Goal: Task Accomplishment & Management: Use online tool/utility

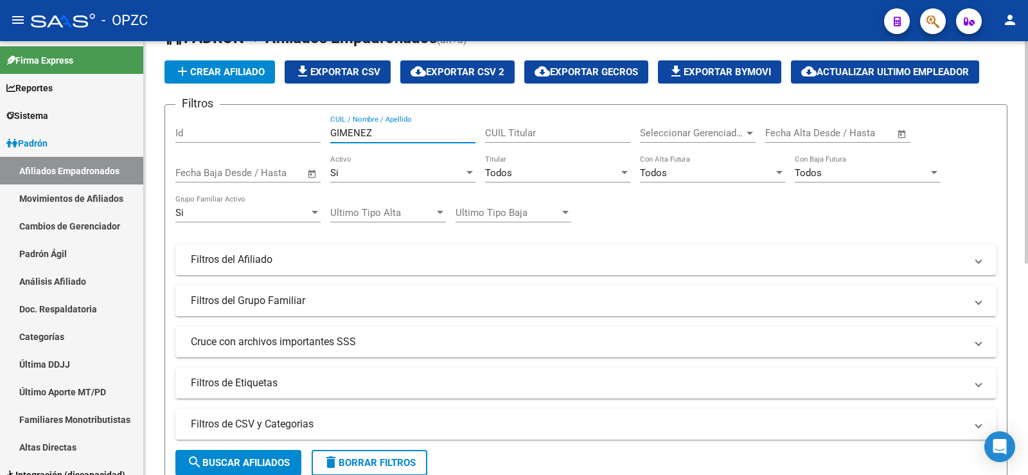
scroll to position [28, 0]
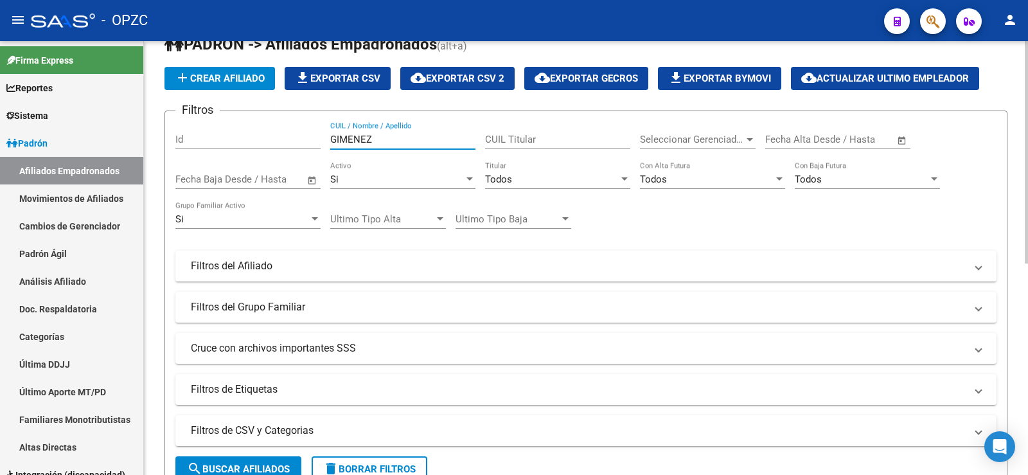
drag, startPoint x: 390, startPoint y: 142, endPoint x: 195, endPoint y: 139, distance: 195.3
click at [195, 139] on div "Filtros Id GIMENEZ CUIL / Nombre / Apellido CUIL Titular Seleccionar Gerenciado…" at bounding box center [585, 262] width 821 height 283
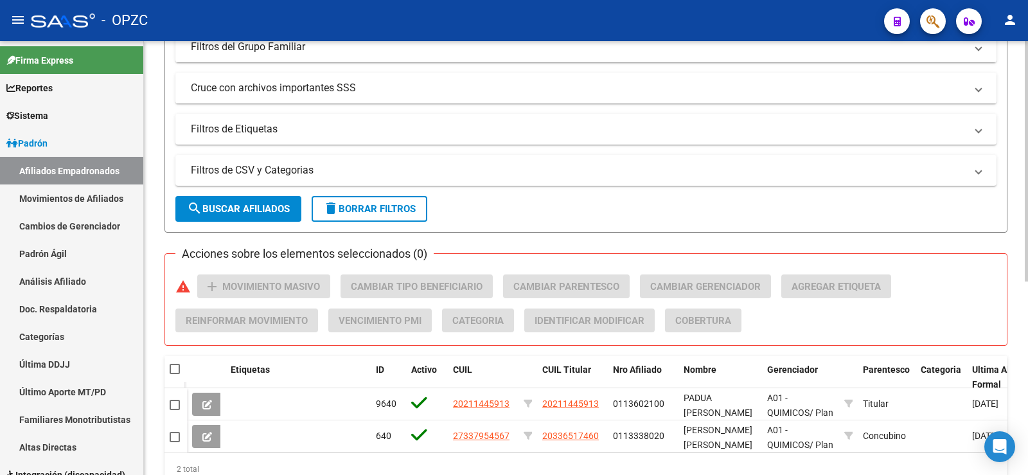
scroll to position [349, 0]
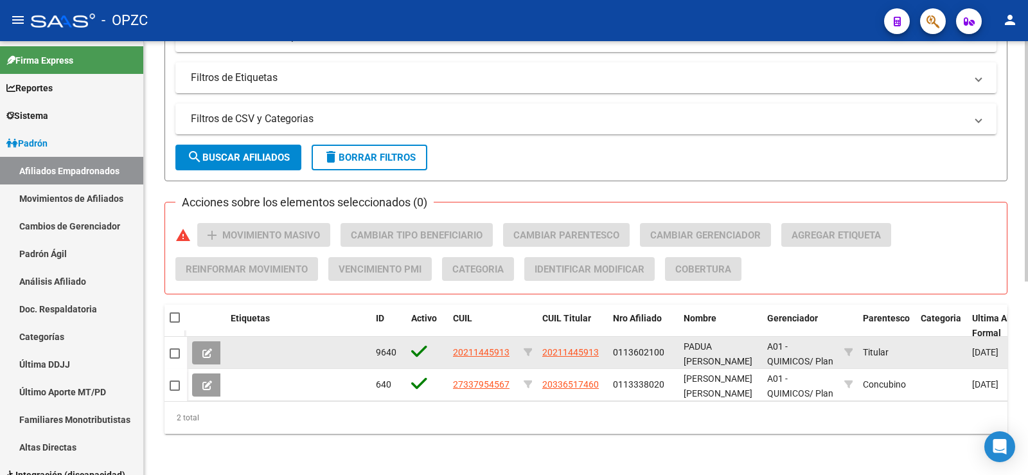
type input "[GEOGRAPHIC_DATA]"
click at [175, 348] on span at bounding box center [175, 353] width 10 height 10
click at [175, 358] on input "checkbox" at bounding box center [174, 358] width 1 height 1
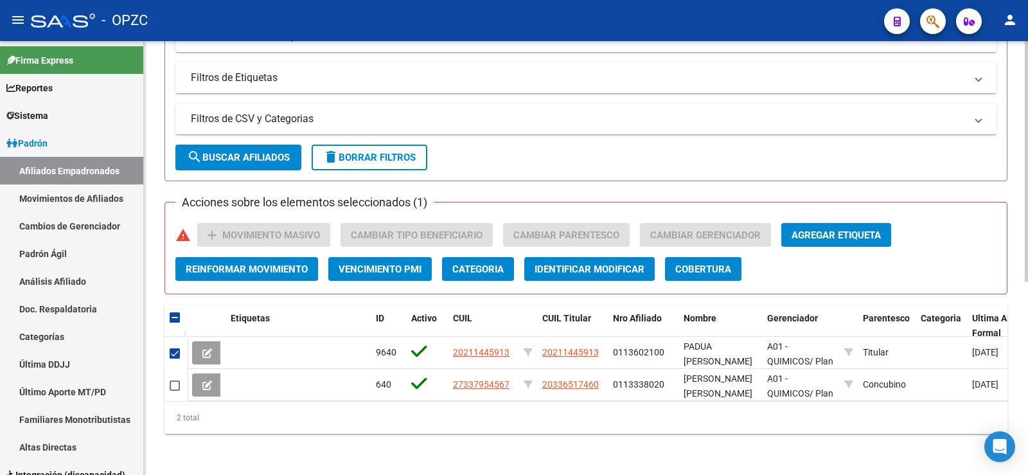
click at [865, 229] on span "Agregar Etiqueta" at bounding box center [835, 235] width 89 height 12
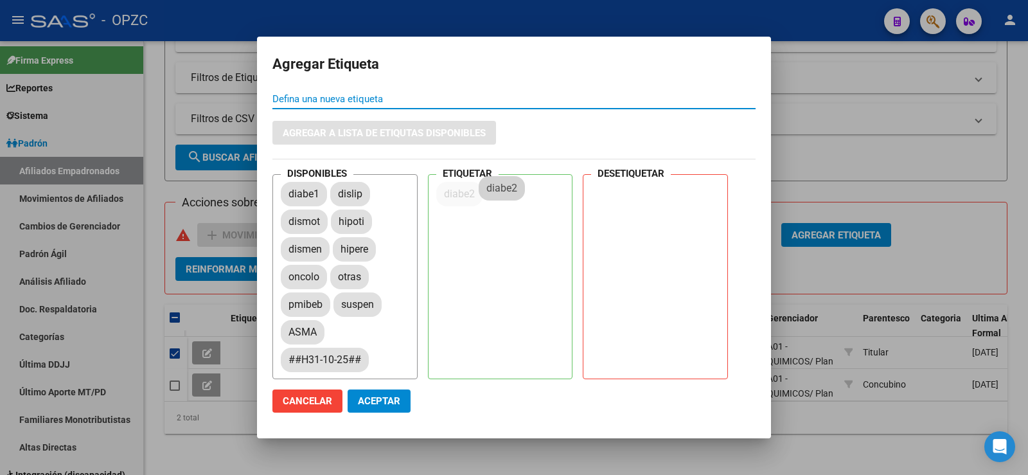
drag, startPoint x: 308, startPoint y: 249, endPoint x: 509, endPoint y: 187, distance: 210.3
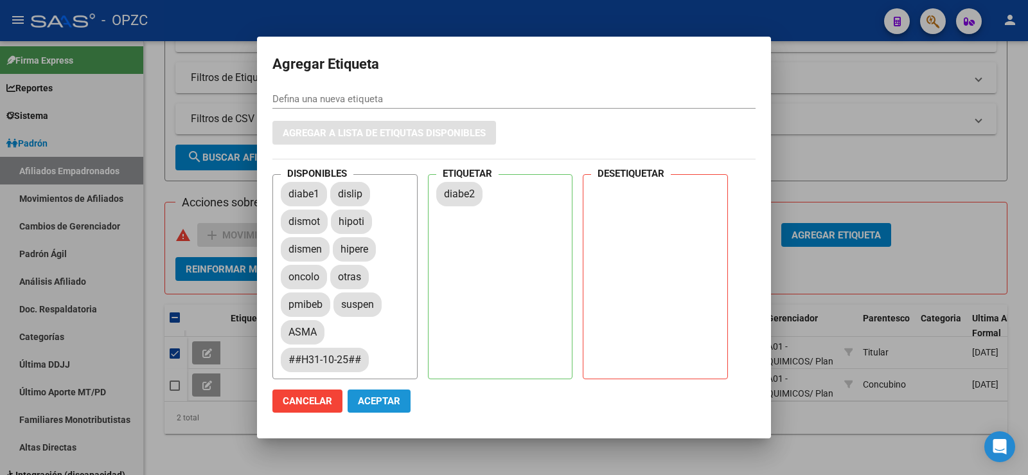
click at [387, 399] on span "Aceptar" at bounding box center [379, 401] width 42 height 12
checkbox input "false"
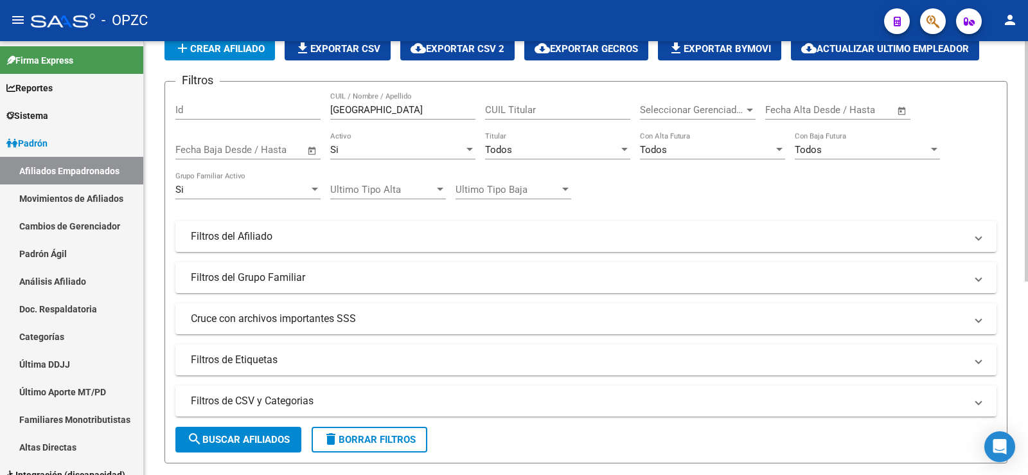
scroll to position [28, 0]
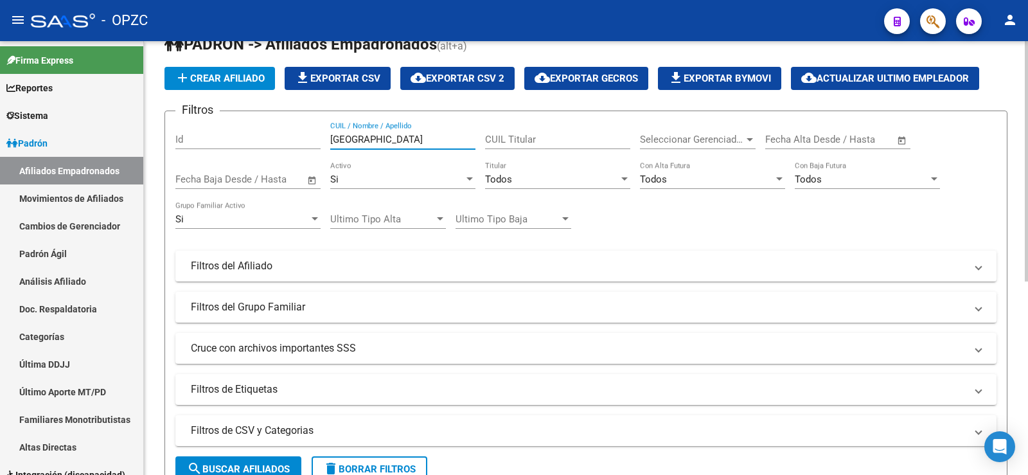
click at [263, 134] on div "Filtros Id padua CUIL / Nombre / Apellido CUIL Titular Seleccionar Gerenciador …" at bounding box center [585, 262] width 821 height 283
drag, startPoint x: 370, startPoint y: 141, endPoint x: 241, endPoint y: 137, distance: 128.5
click at [241, 137] on div "Filtros Id truz CUIL / Nombre / Apellido CUIL Titular Seleccionar Gerenciador S…" at bounding box center [585, 262] width 821 height 283
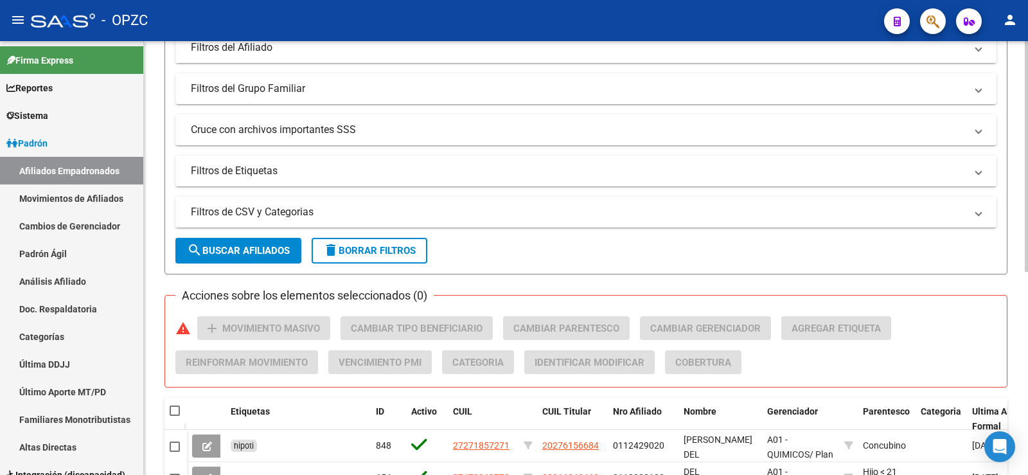
scroll to position [381, 0]
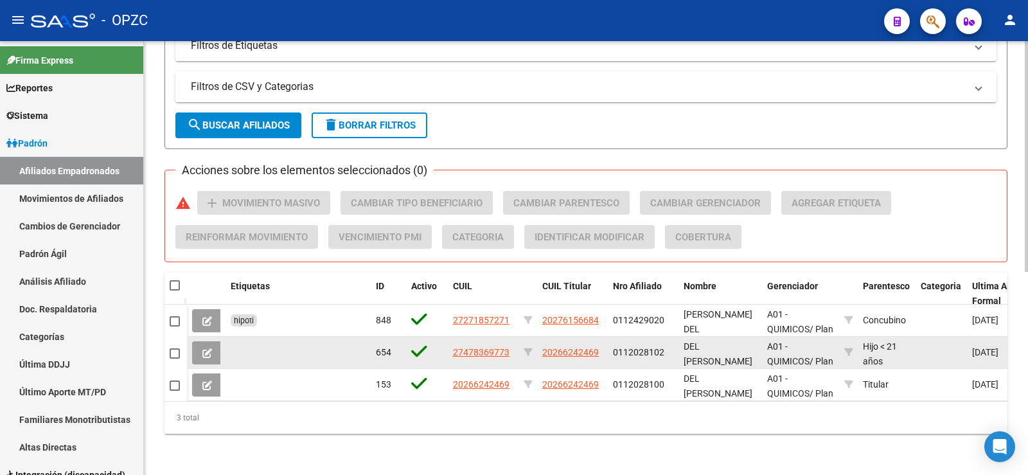
type input "DEL VA"
click at [211, 348] on icon at bounding box center [207, 353] width 10 height 10
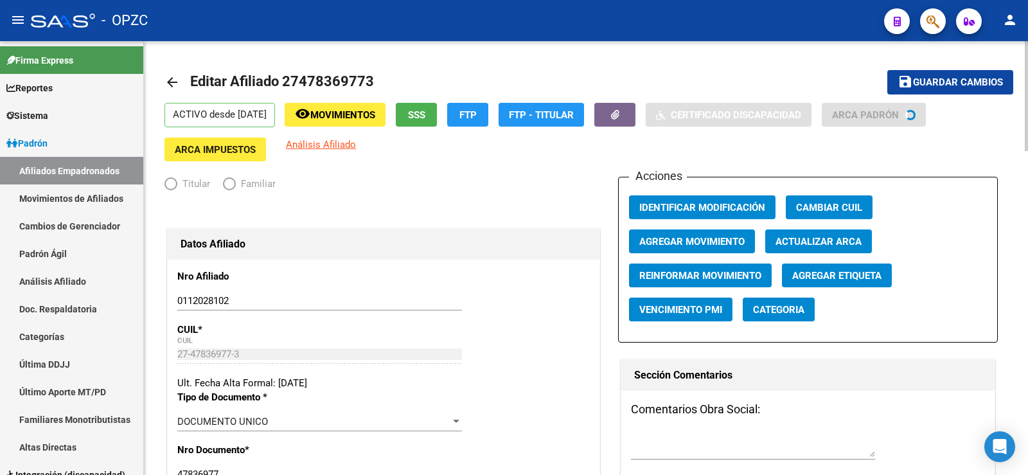
radio input "true"
type input "30-64480161-2"
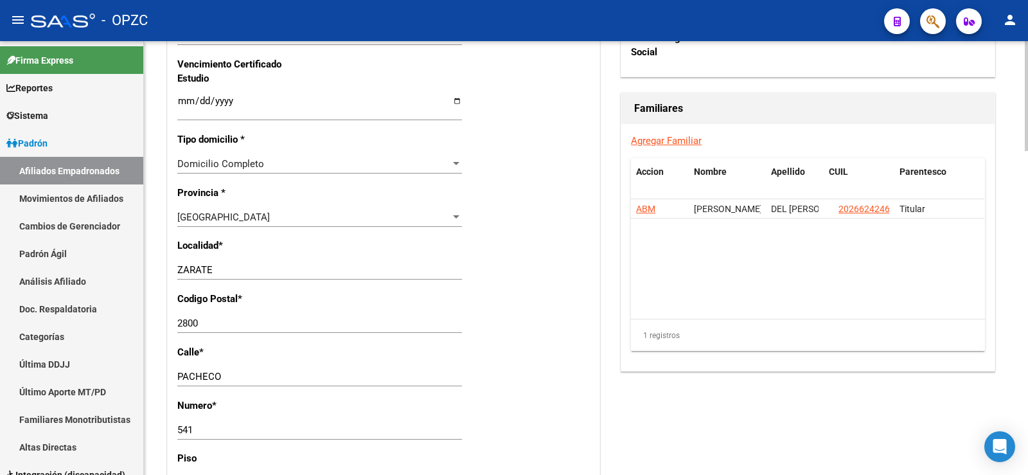
scroll to position [899, 0]
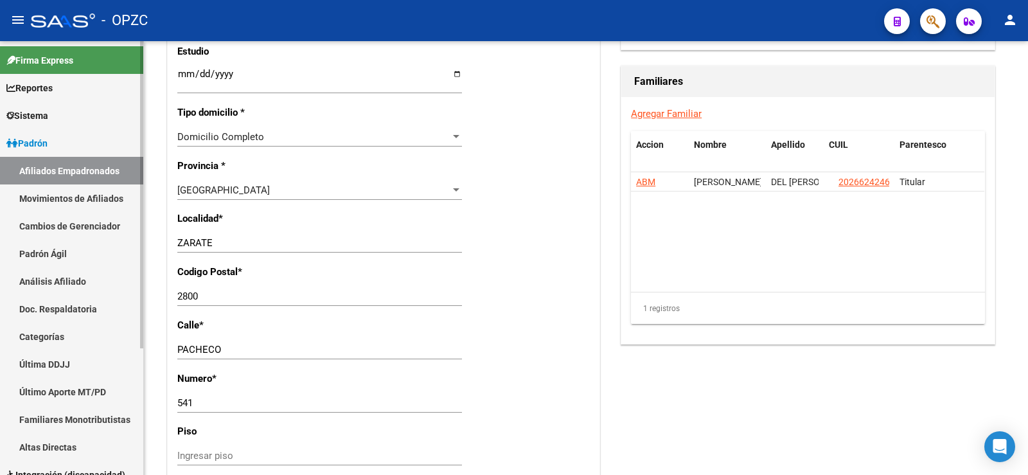
click at [100, 164] on link "Afiliados Empadronados" at bounding box center [71, 171] width 143 height 28
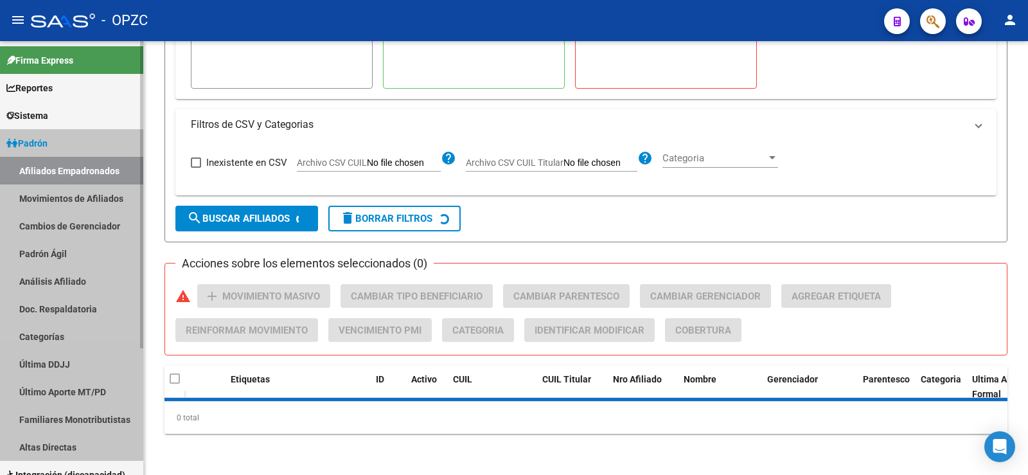
click at [100, 164] on link "Afiliados Empadronados" at bounding box center [71, 171] width 143 height 28
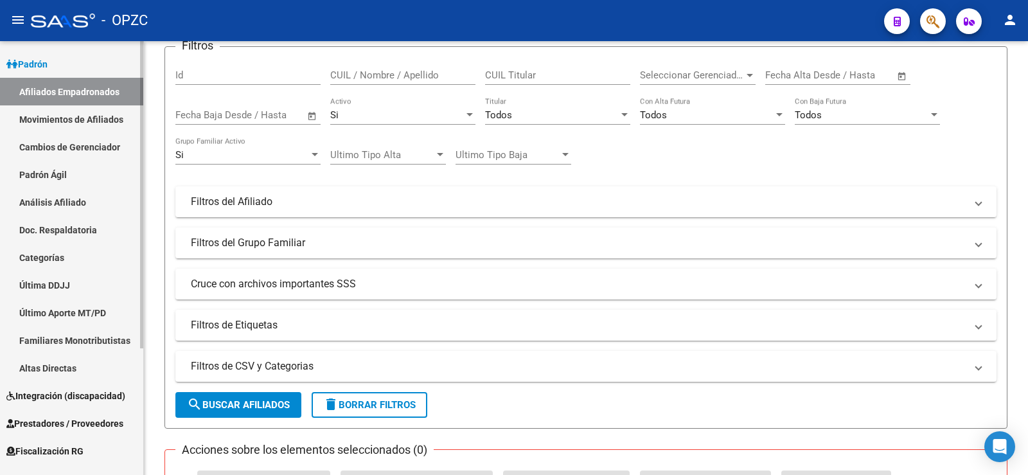
scroll to position [179, 0]
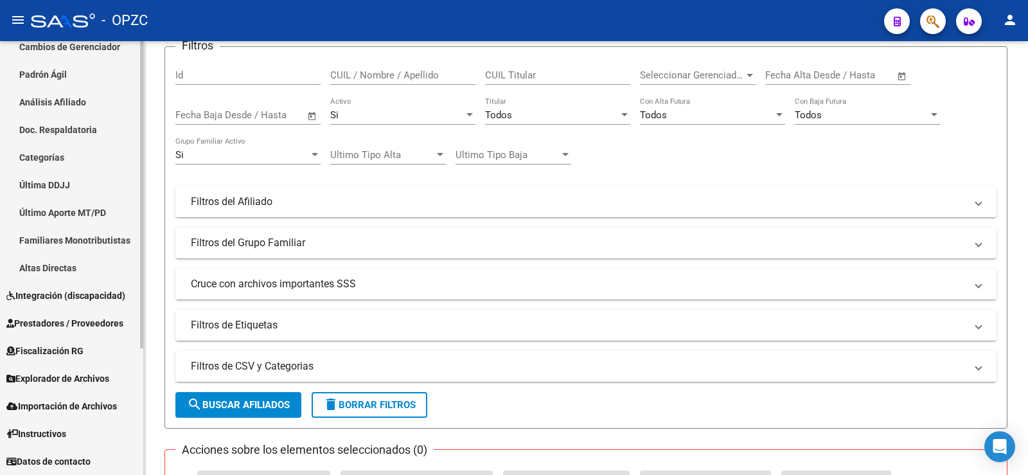
click at [73, 324] on span "Prestadores / Proveedores" at bounding box center [64, 323] width 117 height 14
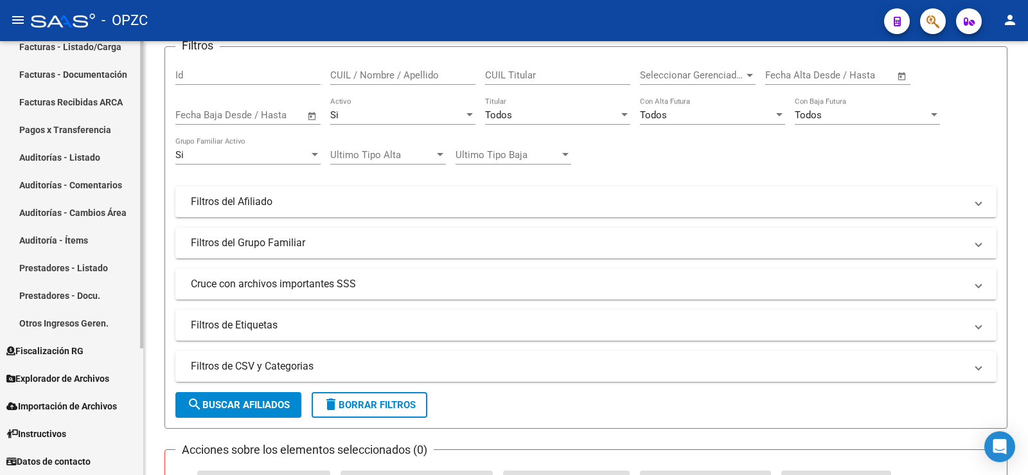
scroll to position [115, 0]
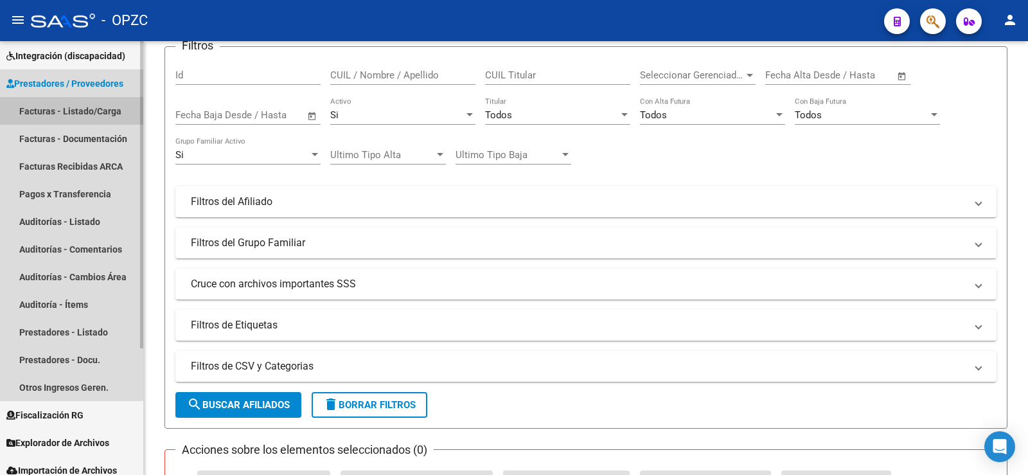
click at [76, 104] on link "Facturas - Listado/Carga" at bounding box center [71, 111] width 143 height 28
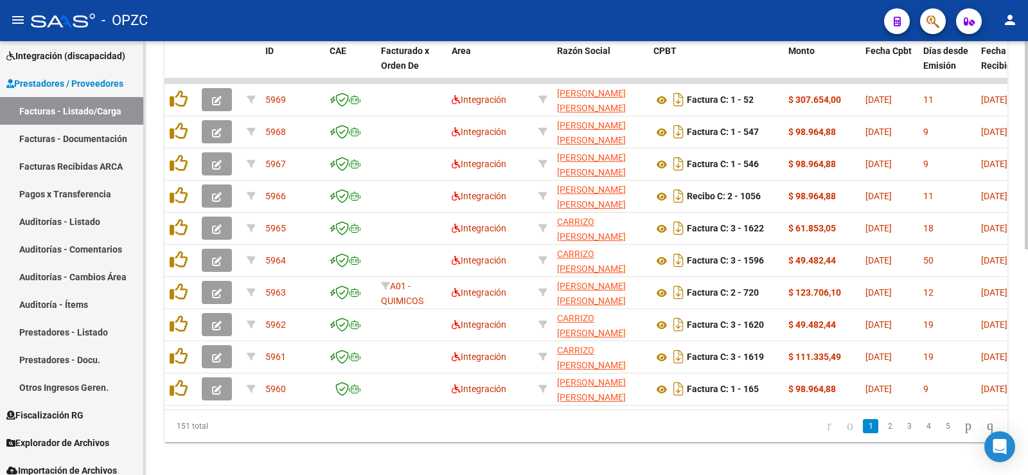
scroll to position [469, 0]
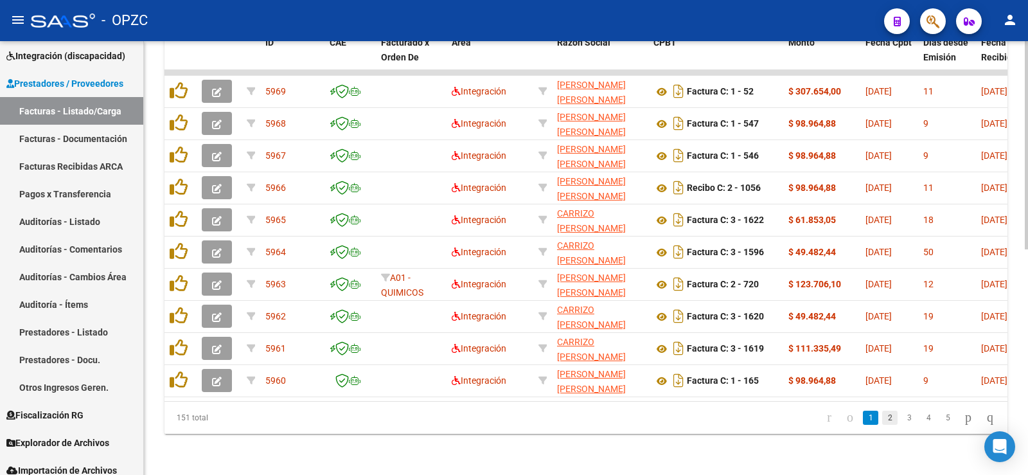
click at [882, 415] on link "2" at bounding box center [889, 417] width 15 height 14
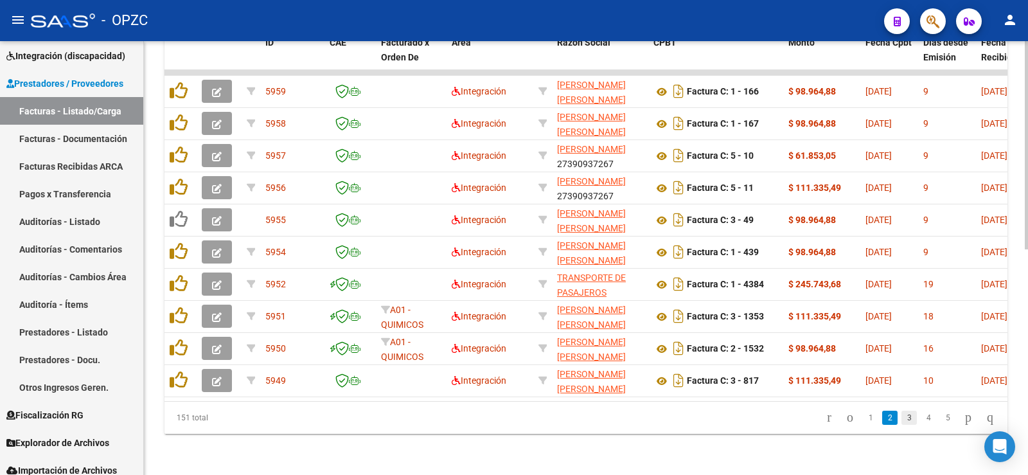
click at [901, 421] on link "3" at bounding box center [908, 417] width 15 height 14
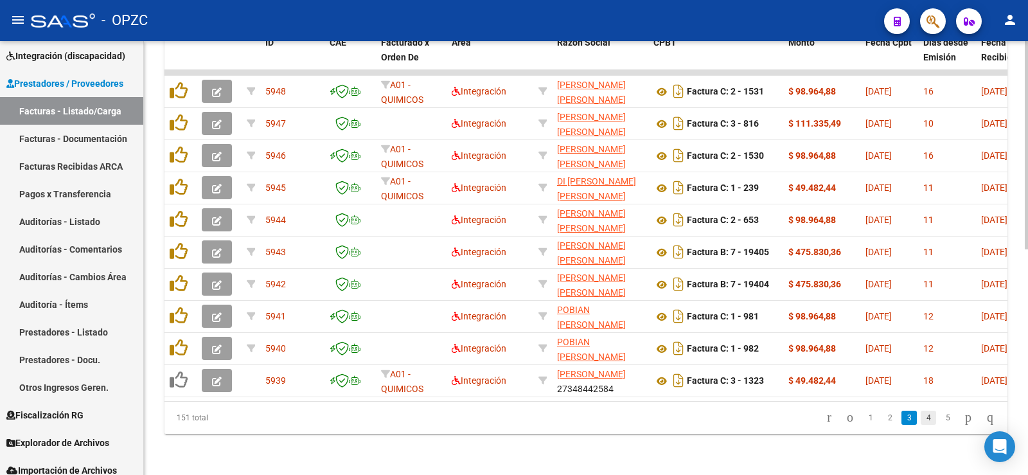
click at [920, 418] on link "4" at bounding box center [927, 417] width 15 height 14
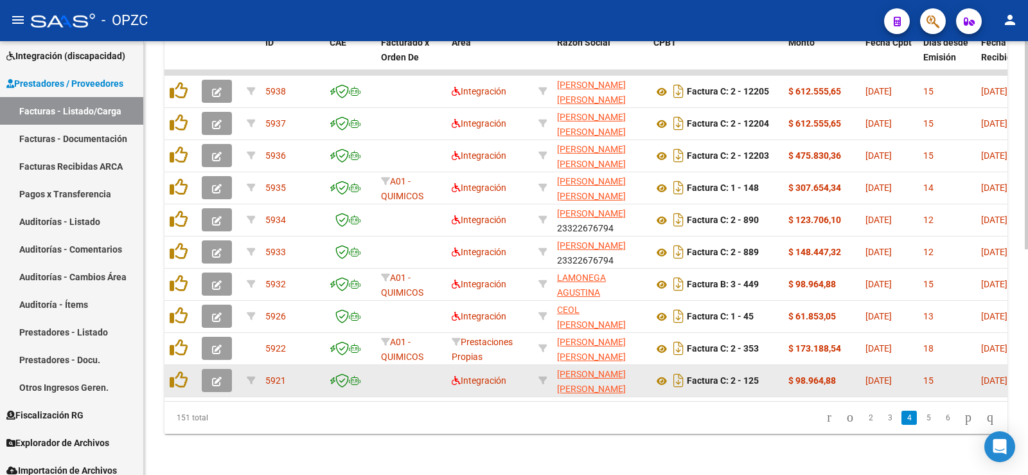
click at [212, 376] on icon "button" at bounding box center [217, 381] width 10 height 10
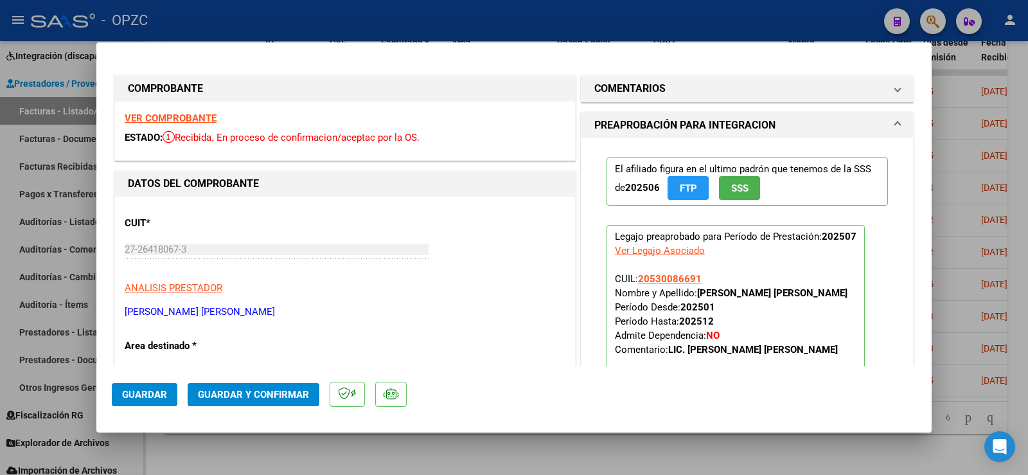
click at [197, 119] on strong "VER COMPROBANTE" at bounding box center [171, 118] width 92 height 12
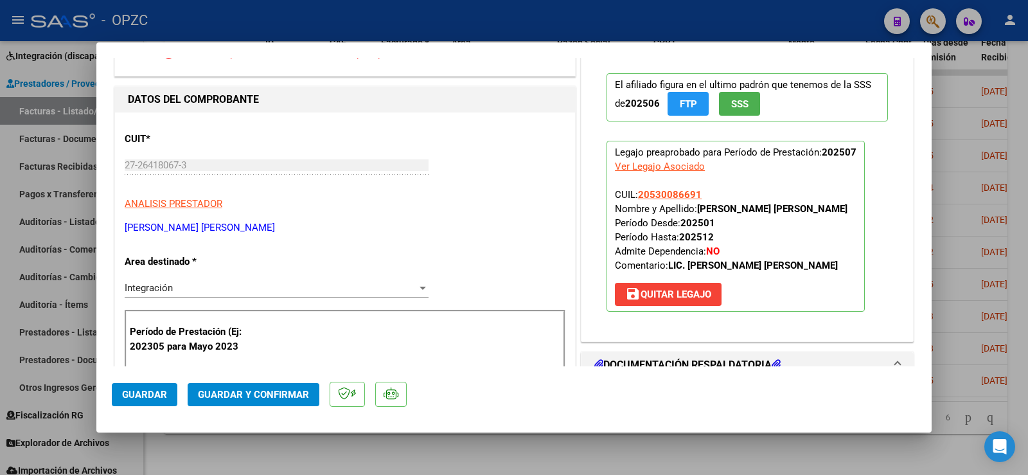
scroll to position [0, 0]
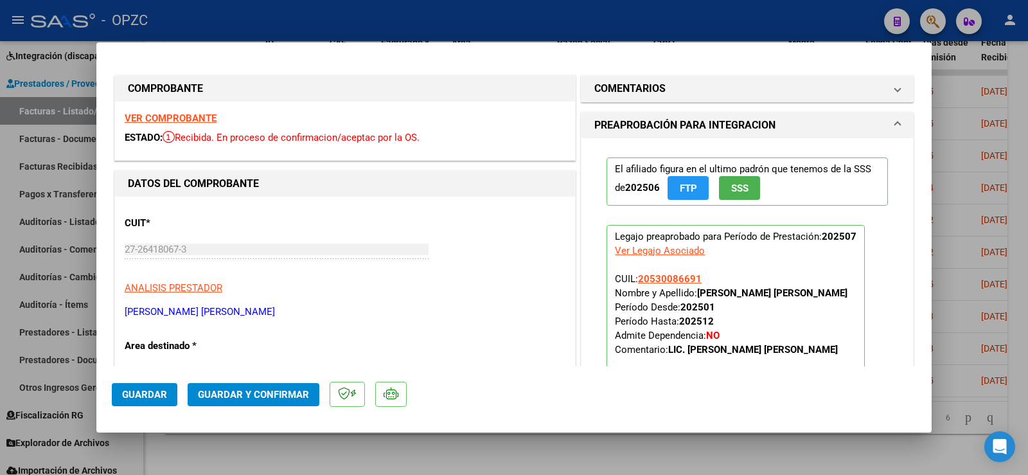
click at [170, 116] on strong "VER COMPROBANTE" at bounding box center [171, 118] width 92 height 12
click at [1025, 66] on div at bounding box center [514, 237] width 1028 height 475
type input "$ 0,00"
